Goal: Task Accomplishment & Management: Manage account settings

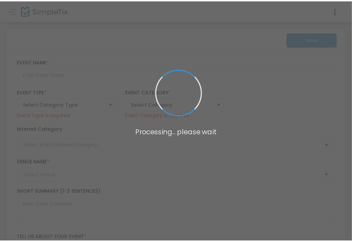
scroll to position [540, 0]
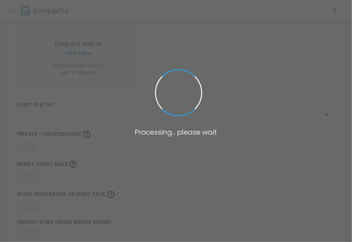
type input "7th Annual Rights-of-Way Workshop (In-person)"
type textarea "Canadian Wildlife Federation's 7th Annual Rights-of-Way Workshop at the [GEOGRA…"
type input "Register Now"
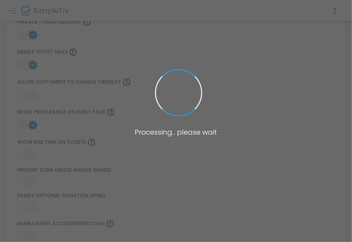
type input "[GEOGRAPHIC_DATA]"
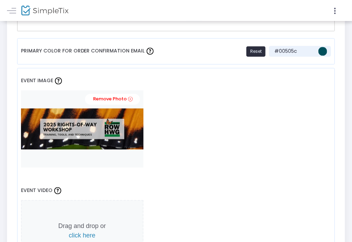
scroll to position [532, 0]
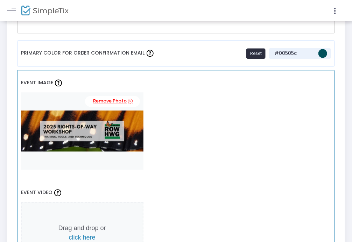
click at [118, 99] on link "Remove Photo" at bounding box center [112, 101] width 55 height 11
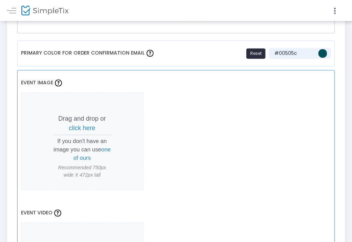
click at [85, 125] on span "click here" at bounding box center [82, 128] width 27 height 7
drag, startPoint x: 276, startPoint y: 139, endPoint x: 270, endPoint y: 131, distance: 9.8
click at [276, 139] on div "Event Image Drag and drop or click here If you don't have an image you can use …" at bounding box center [176, 200] width 318 height 260
